Goal: Obtain resource: Download file/media

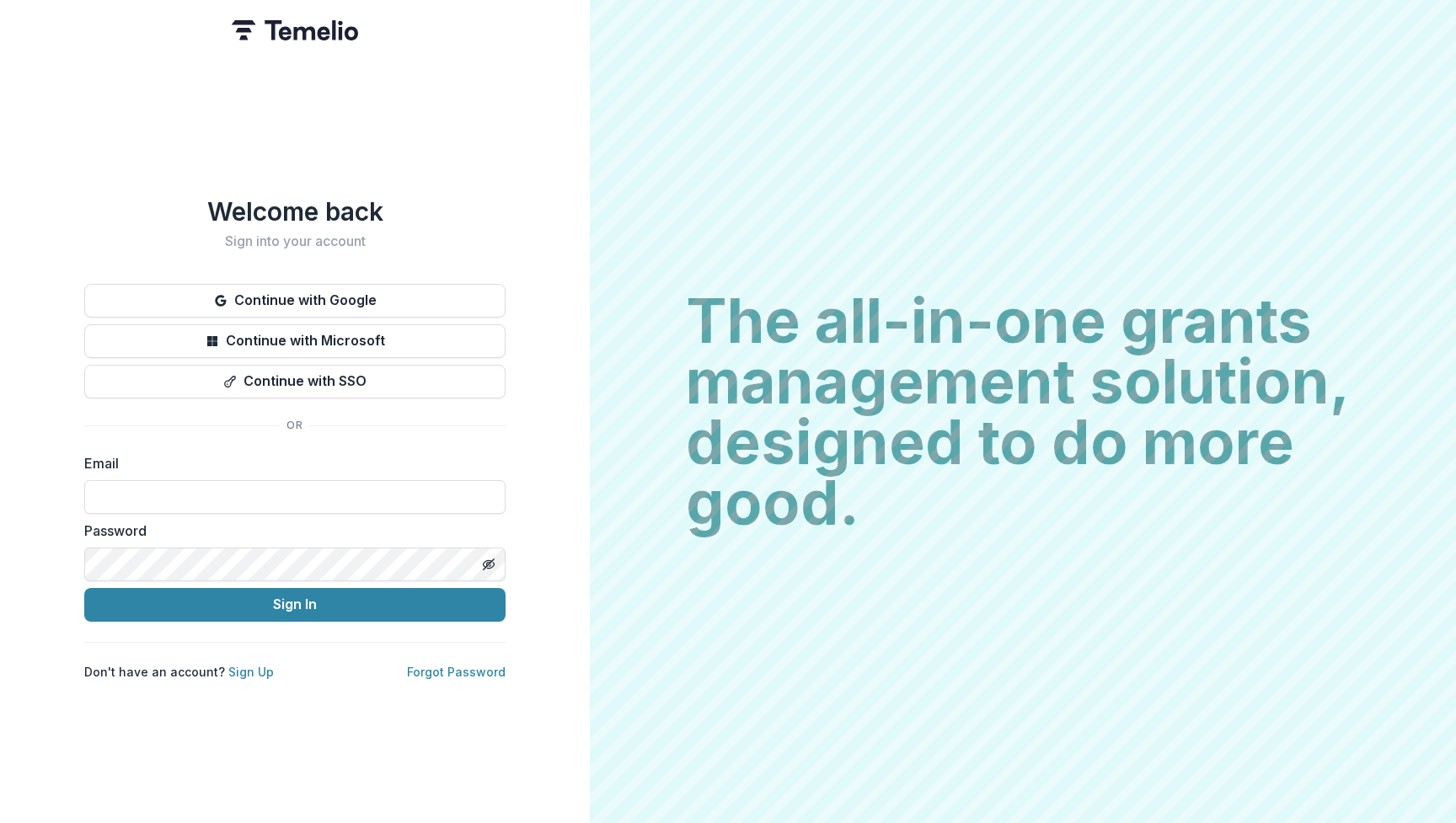
type input "**********"
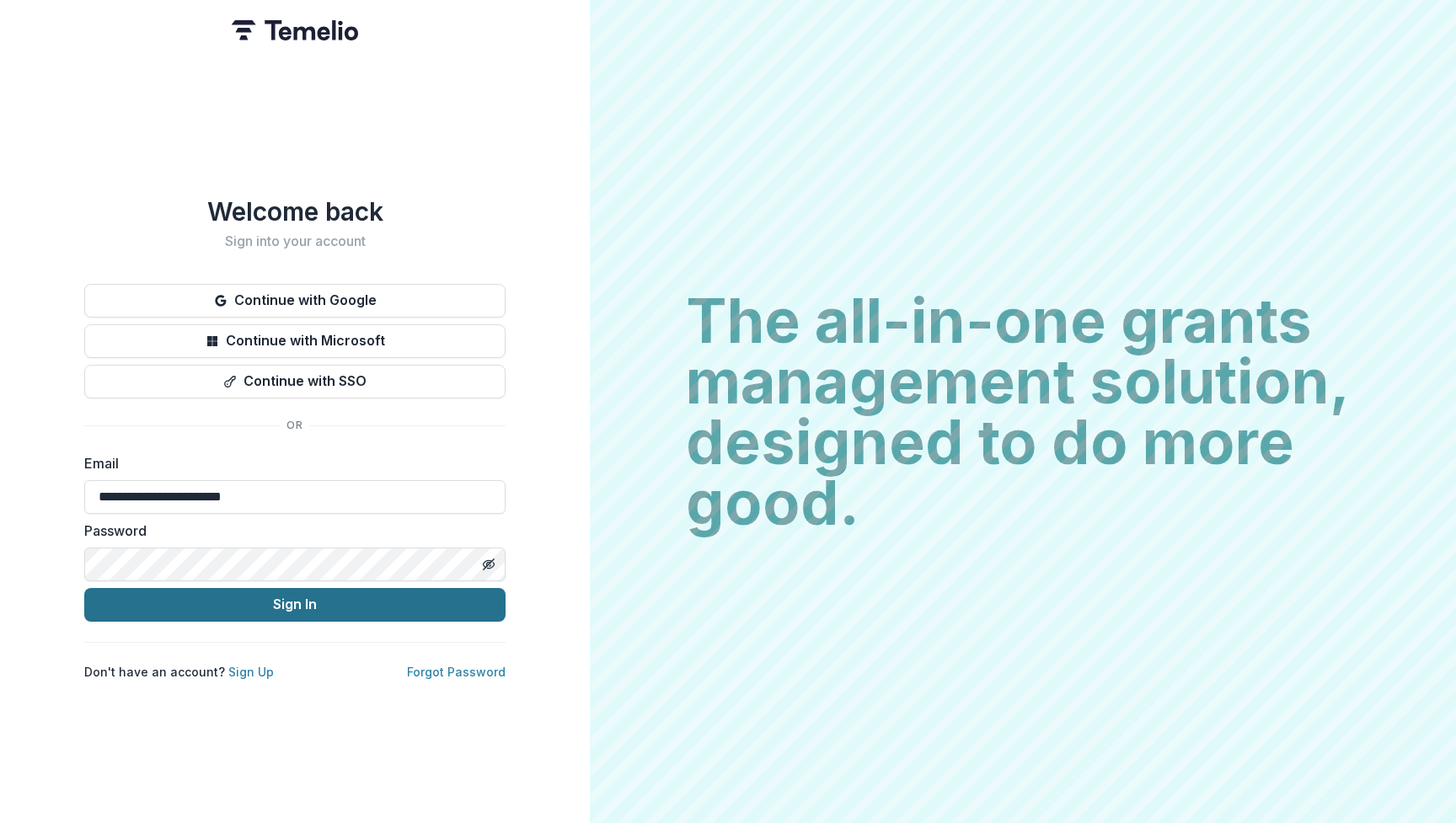
click at [279, 609] on button "Sign In" at bounding box center [296, 604] width 422 height 34
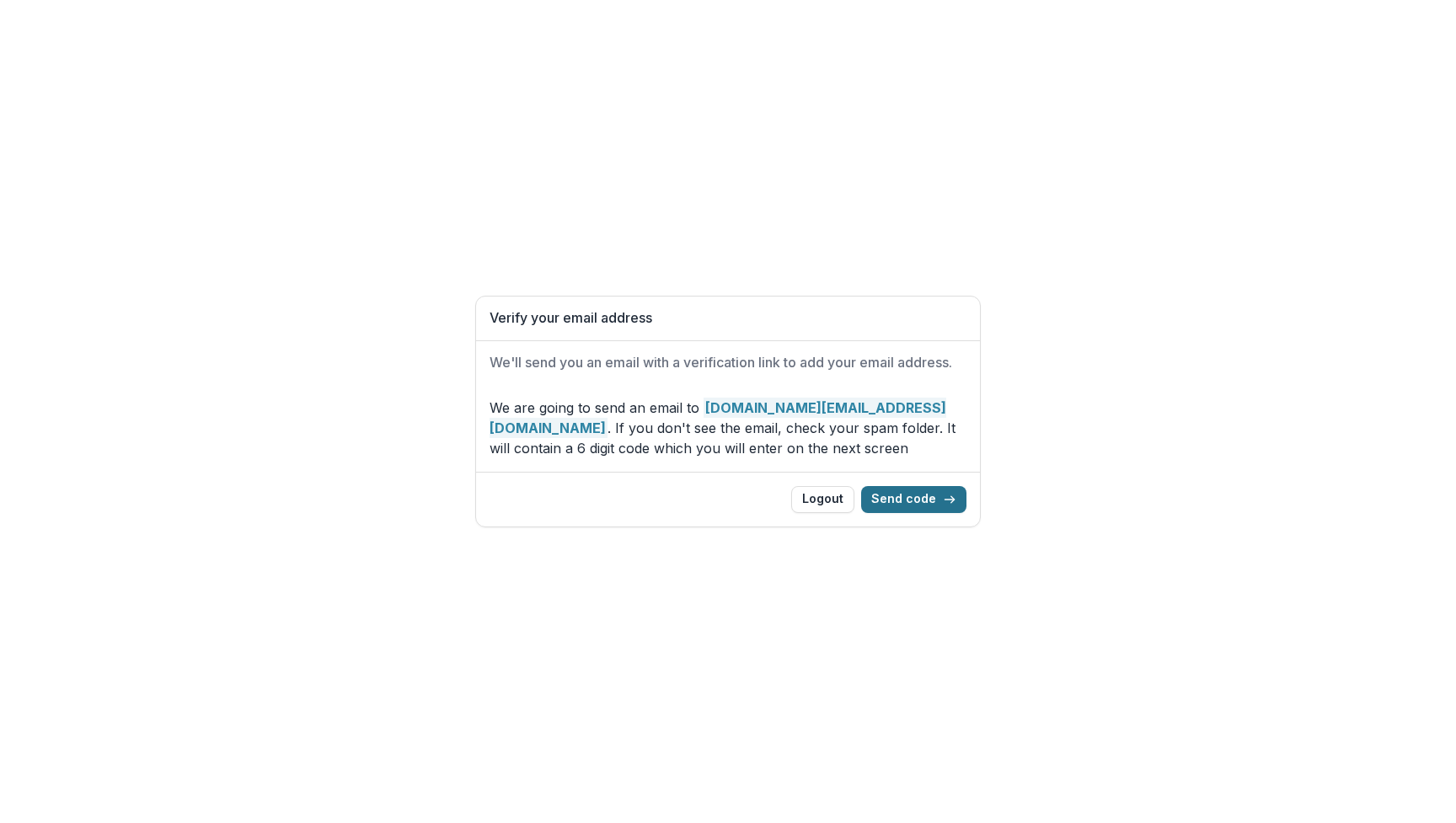
click at [928, 500] on button "Send code" at bounding box center [914, 500] width 105 height 27
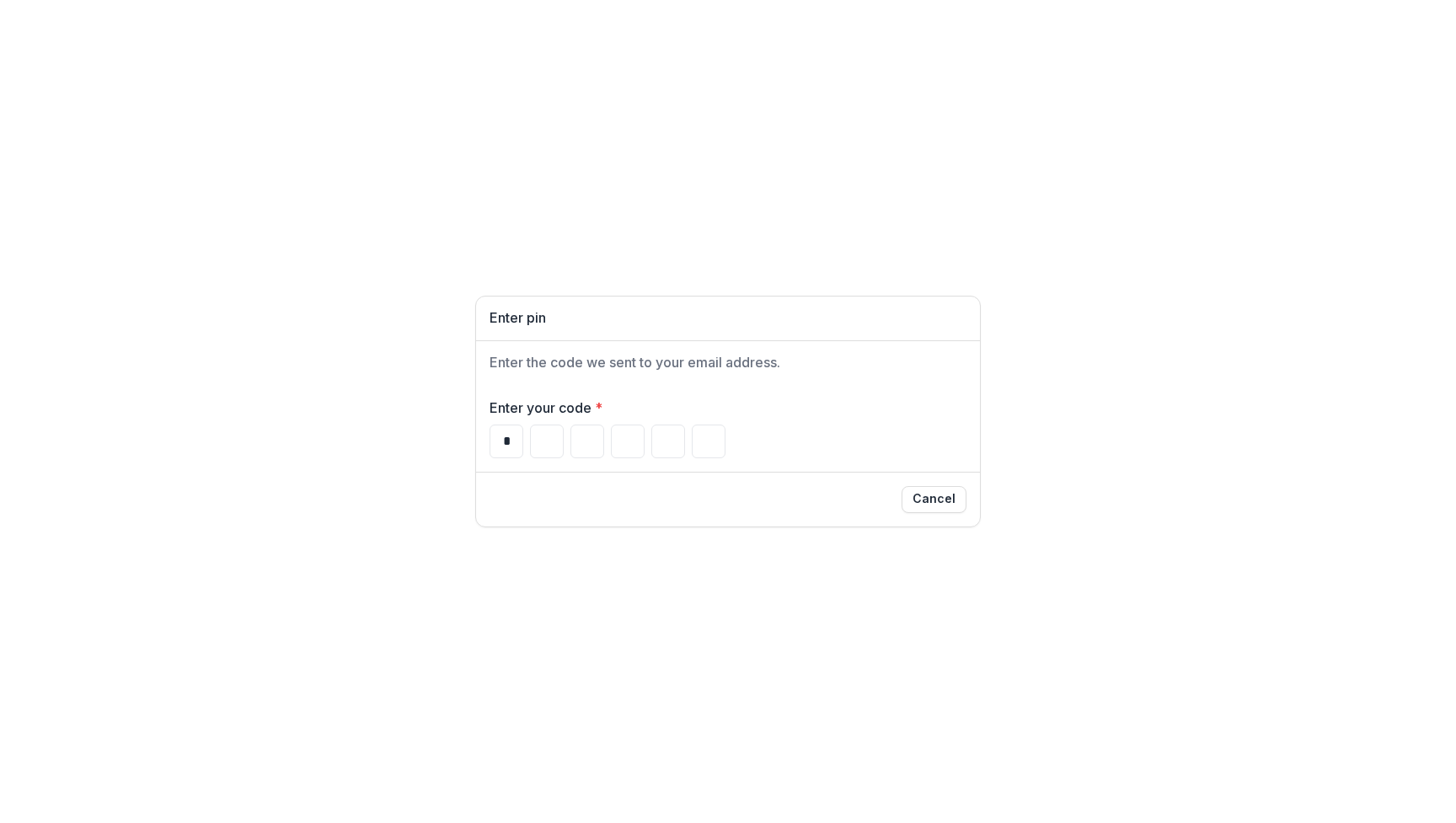
type input "*"
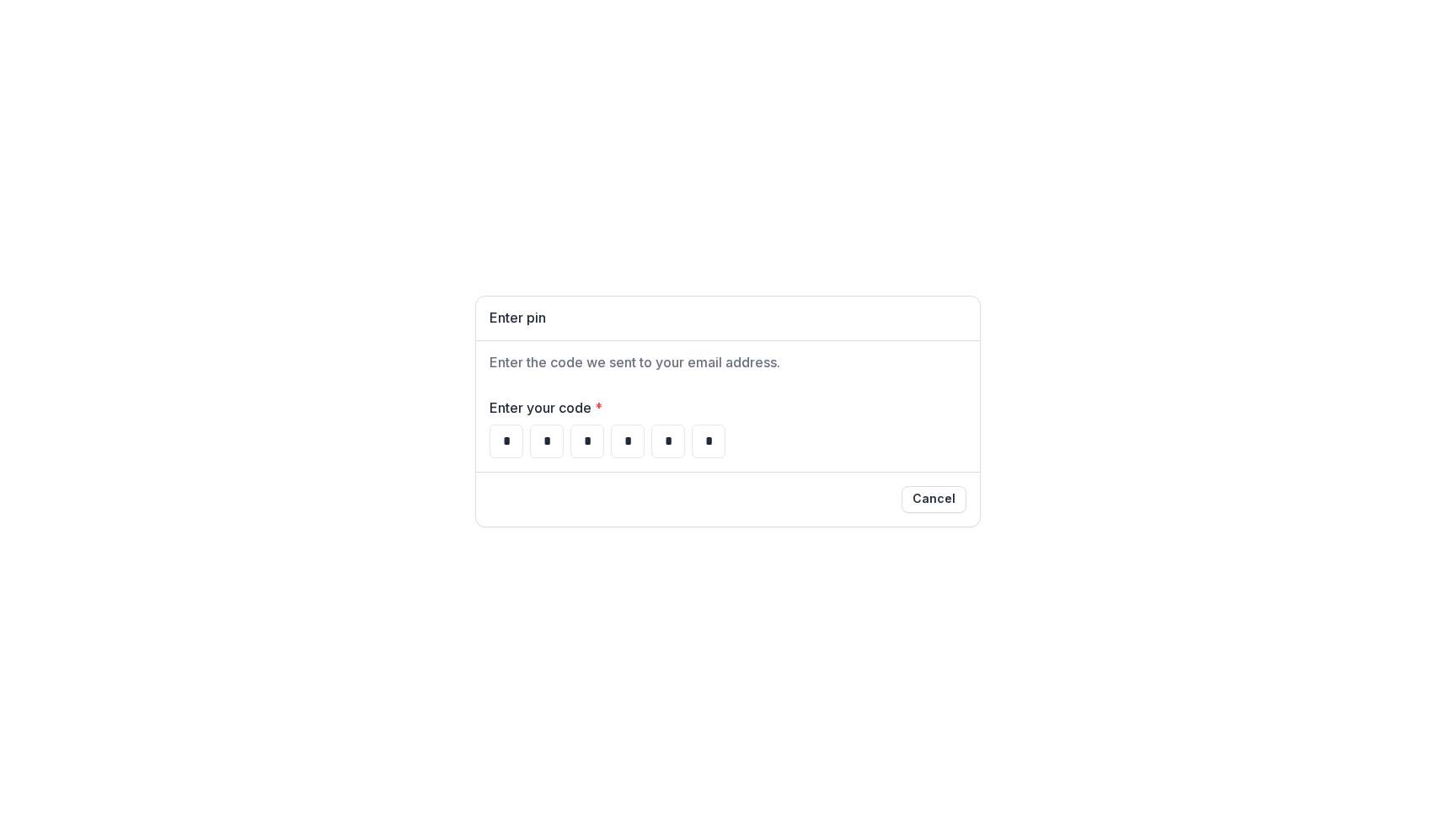
type input "*"
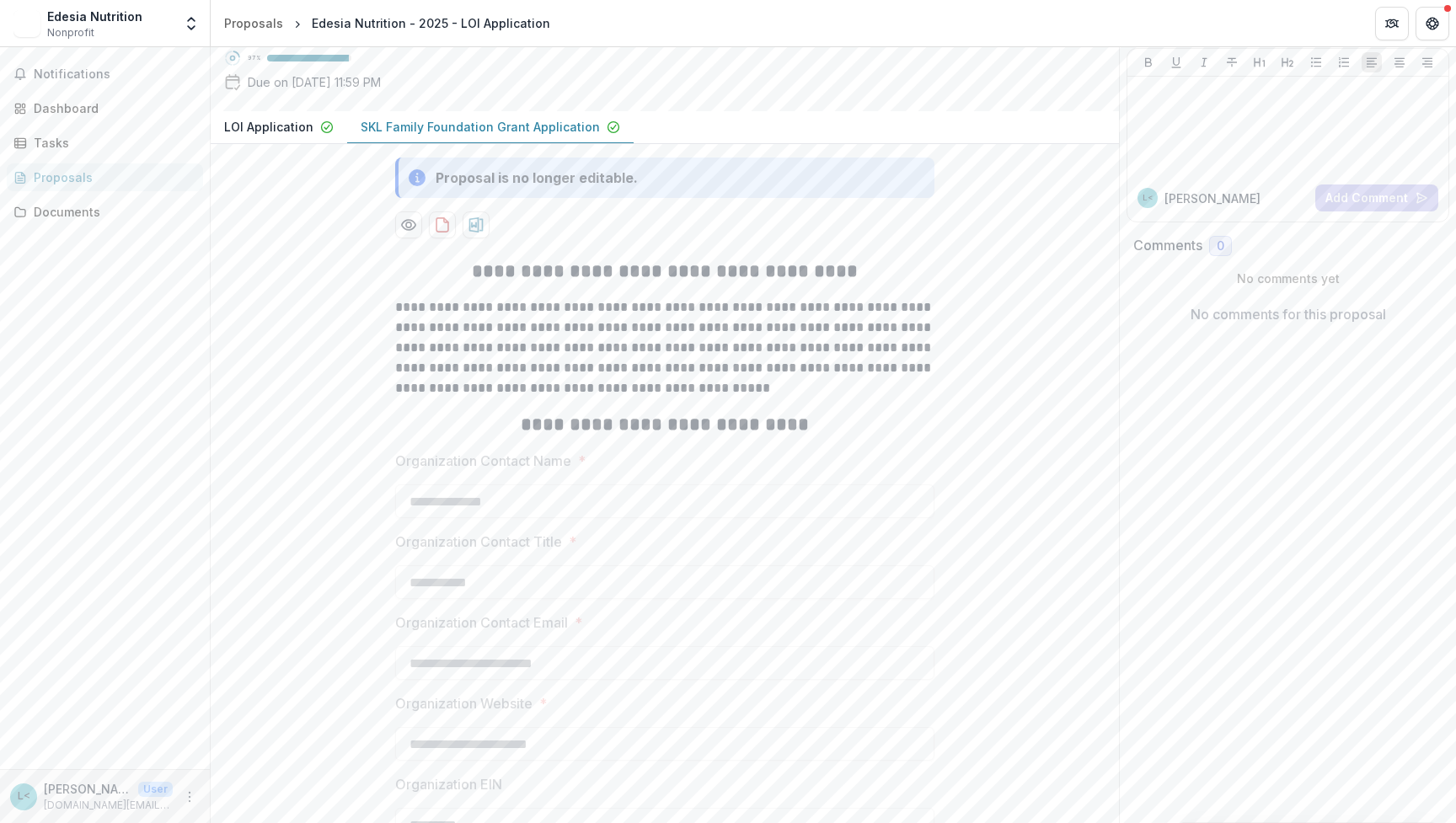
scroll to position [76, 0]
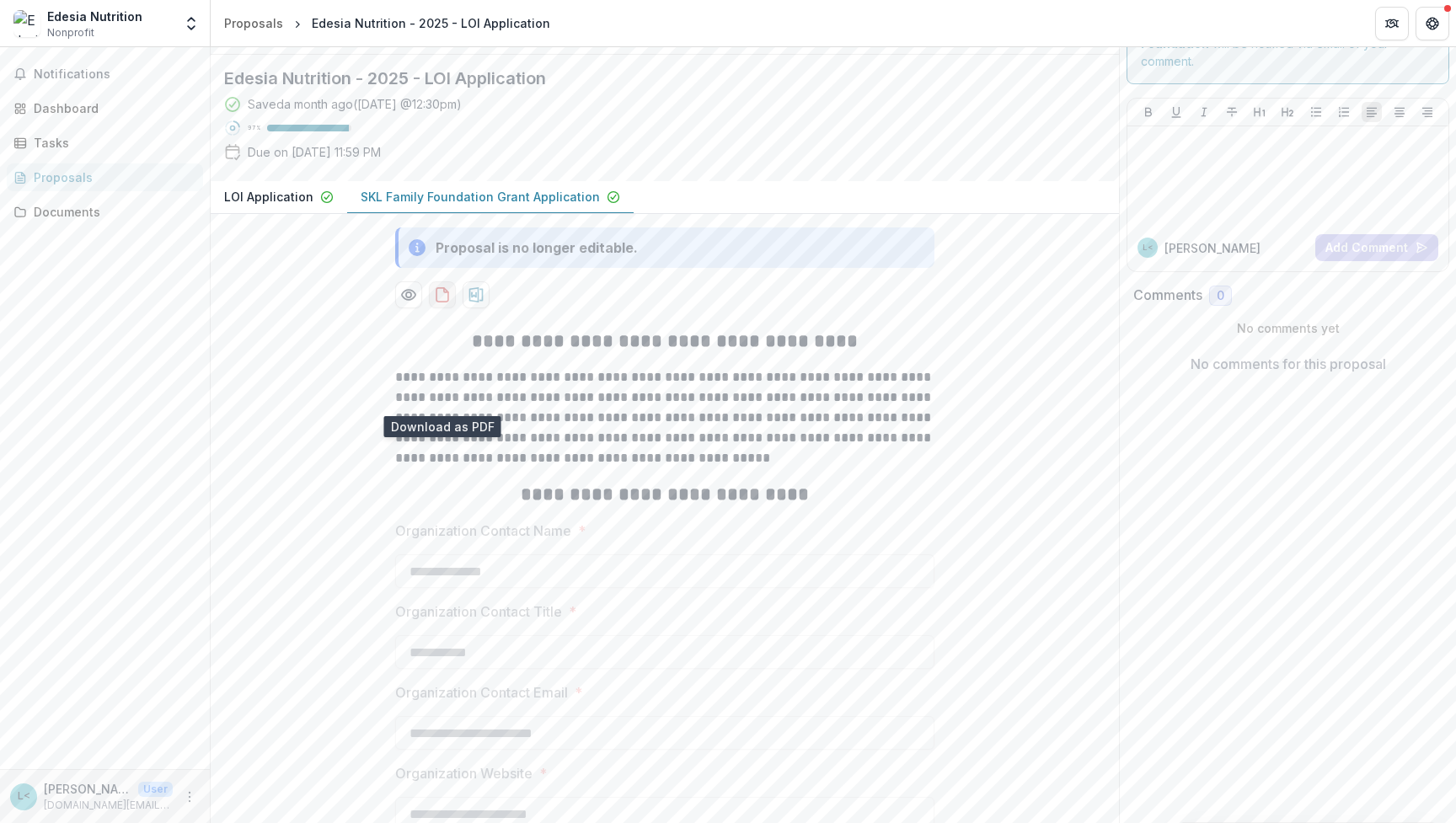
click at [441, 303] on icon "download-proposal" at bounding box center [443, 296] width 17 height 17
click at [477, 303] on icon "download-proposal" at bounding box center [477, 296] width 17 height 17
